Goal: Information Seeking & Learning: Compare options

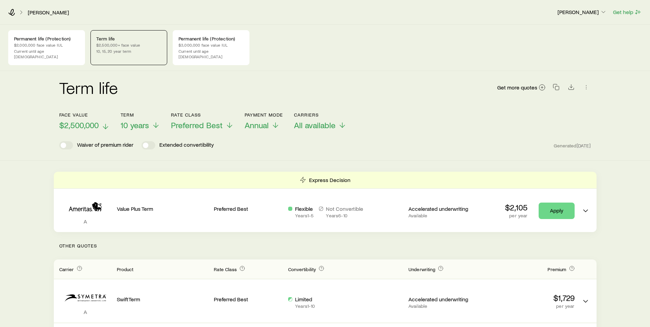
click at [107, 122] on icon at bounding box center [105, 126] width 8 height 8
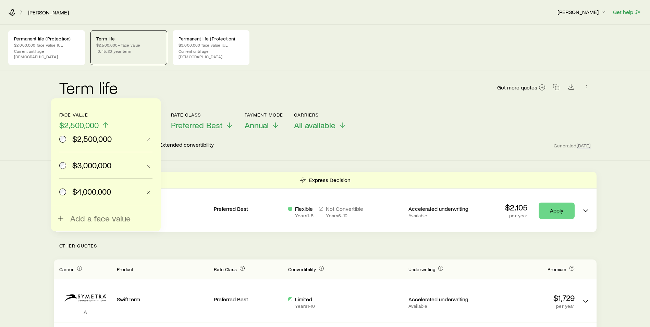
click at [95, 165] on span "$3,000,000" at bounding box center [91, 165] width 39 height 10
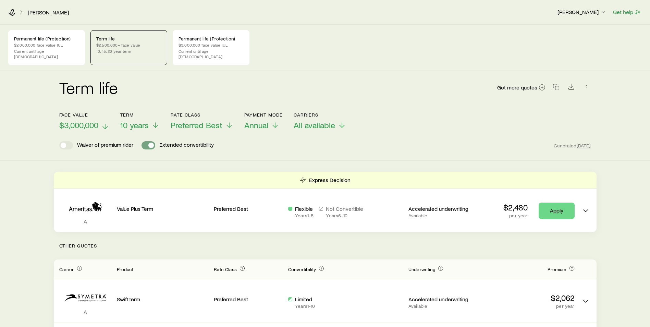
click at [146, 141] on span at bounding box center [149, 145] width 14 height 8
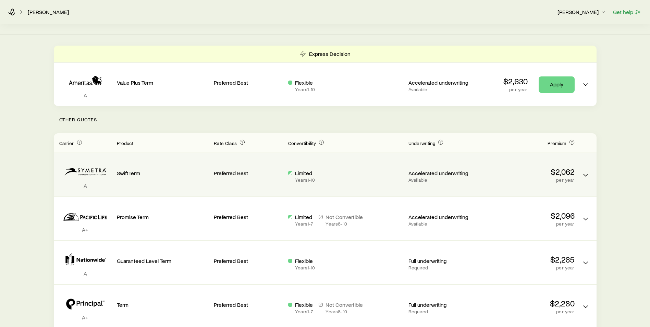
scroll to position [137, 0]
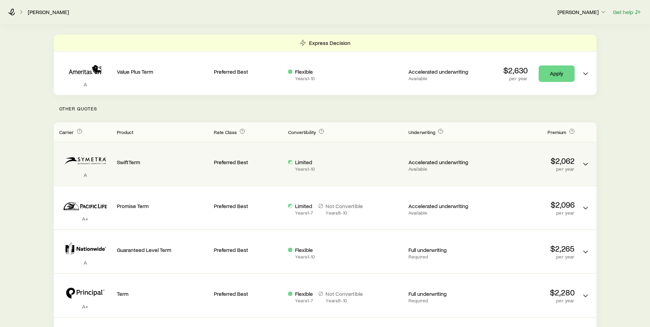
click at [292, 160] on icon "Term quotes" at bounding box center [290, 162] width 4 height 4
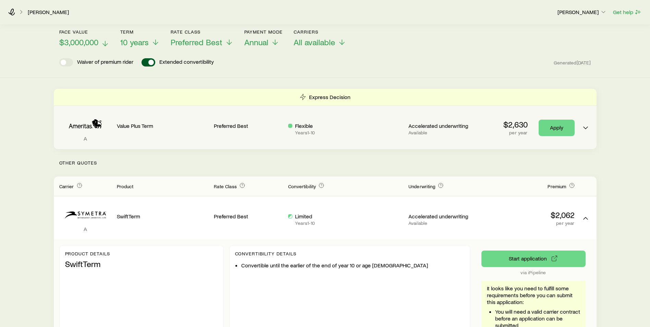
scroll to position [34, 0]
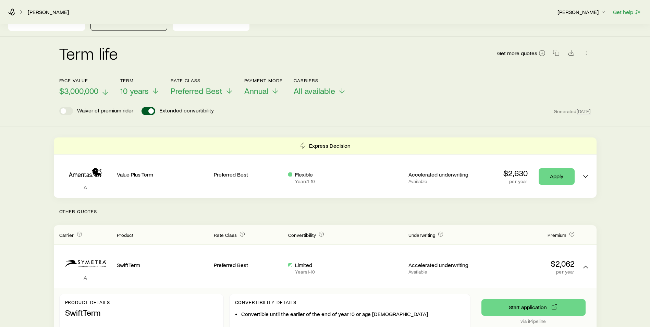
click at [102, 88] on icon at bounding box center [105, 92] width 8 height 8
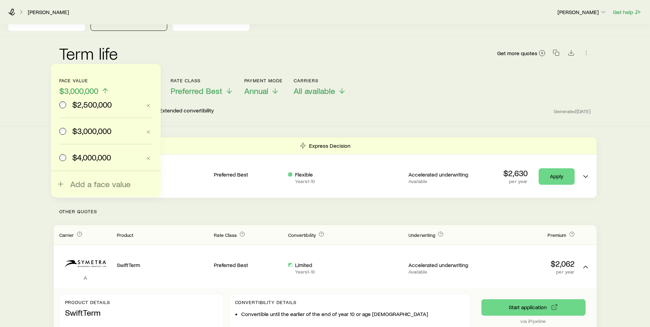
click at [105, 191] on div "$2,500,000 $3,000,000 $4,000,000 Add a face value" at bounding box center [106, 130] width 110 height 133
click at [105, 189] on div "$2,500,000 $3,000,000 $4,000,000 Add a face value" at bounding box center [106, 130] width 110 height 133
click at [103, 185] on span "Add a face value" at bounding box center [100, 184] width 60 height 10
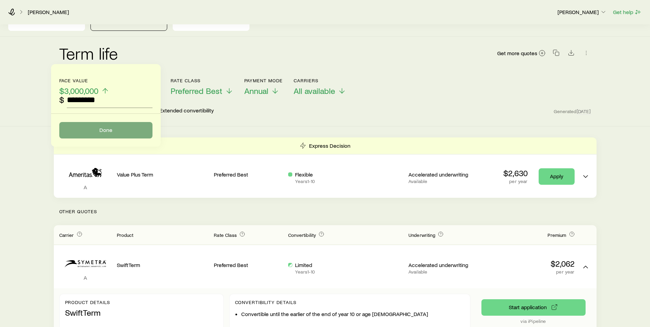
type input "*********"
click at [125, 126] on button "Done" at bounding box center [105, 130] width 93 height 16
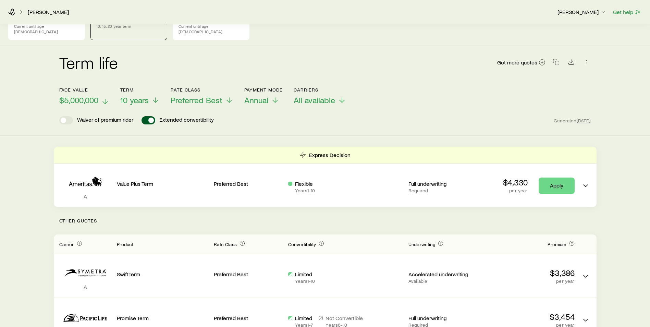
scroll to position [0, 0]
